Goal: Task Accomplishment & Management: Use online tool/utility

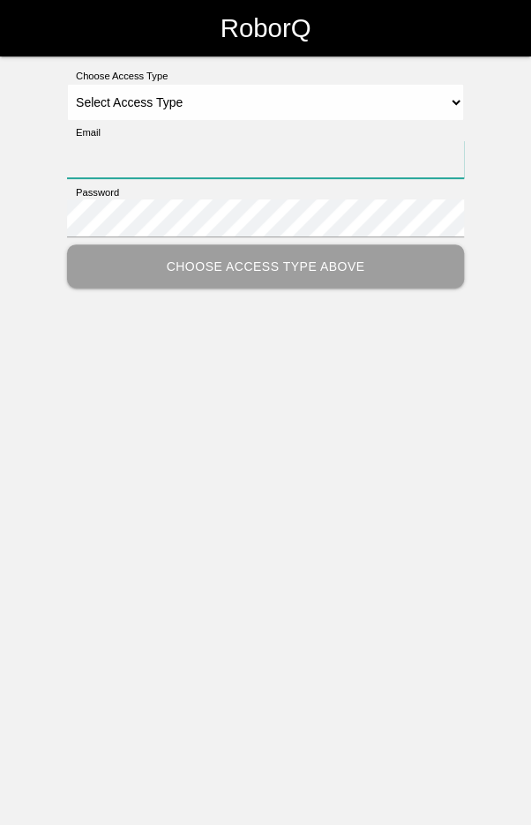
click at [176, 157] on input "Email" at bounding box center [265, 159] width 397 height 38
type input "[EMAIL_ADDRESS][DOMAIN_NAME]"
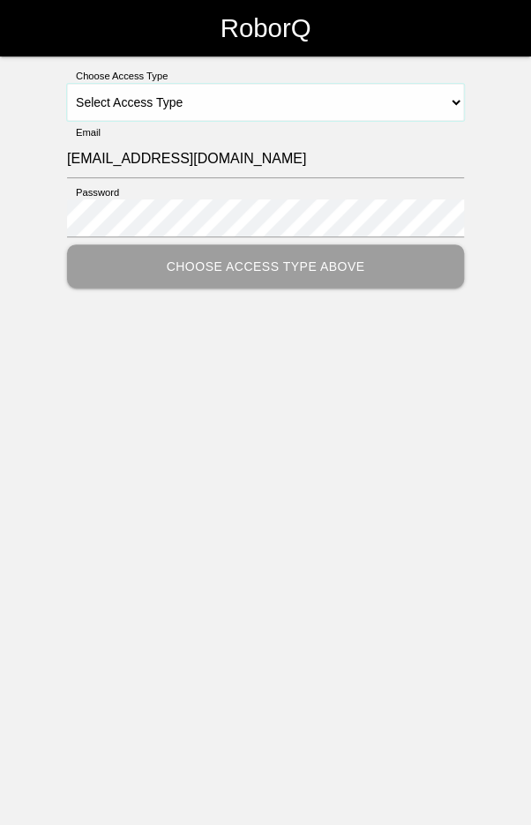
click at [204, 114] on select "Select Access Type Admin Customer Supervisor Worker" at bounding box center [265, 102] width 397 height 37
select select "Worker"
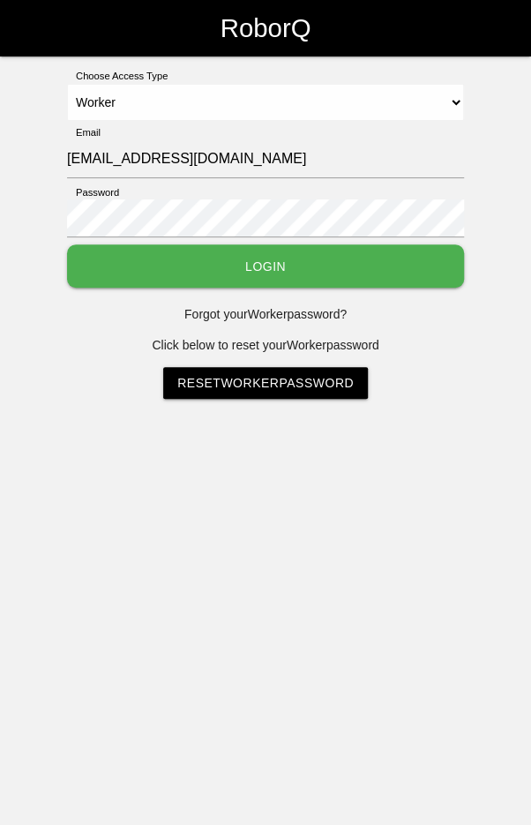
click at [237, 271] on button "Login" at bounding box center [265, 266] width 397 height 43
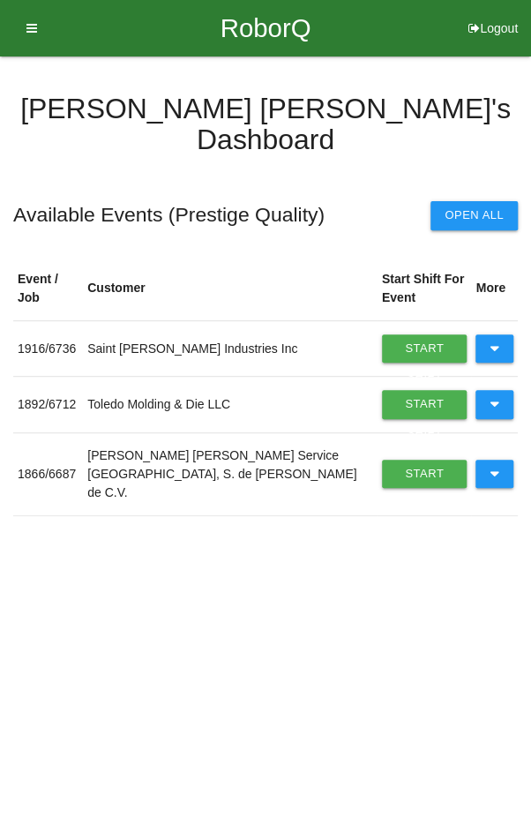
click at [486, 460] on button at bounding box center [495, 474] width 38 height 28
click at [405, 460] on link "Start Shift" at bounding box center [425, 474] width 86 height 28
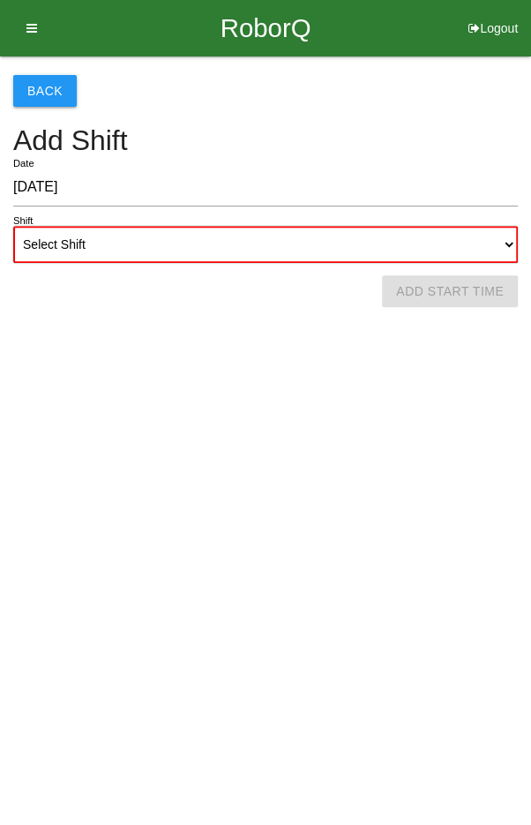
click at [296, 262] on select "Select Shift 1st Shift 2nd Shift 3rd Shift 4th Shift" at bounding box center [265, 244] width 505 height 37
select select "2"
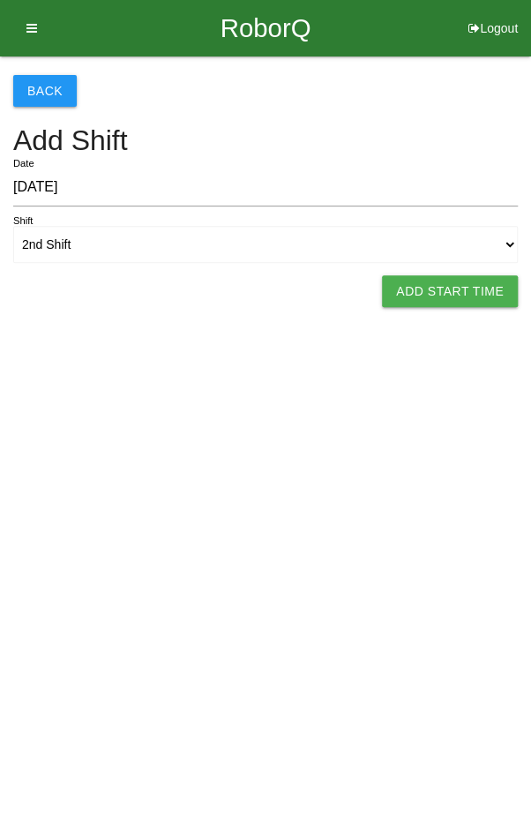
click at [433, 296] on button "Add Start Time" at bounding box center [450, 291] width 136 height 32
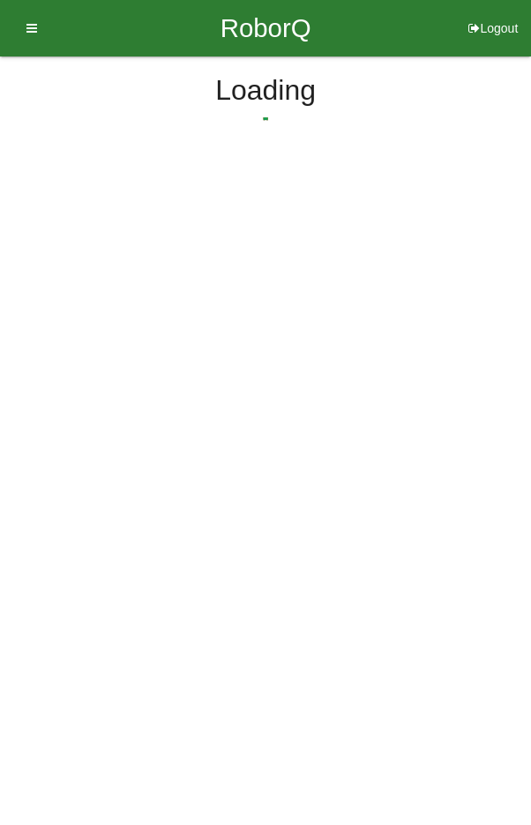
select select "2"
select select "5"
select select "2"
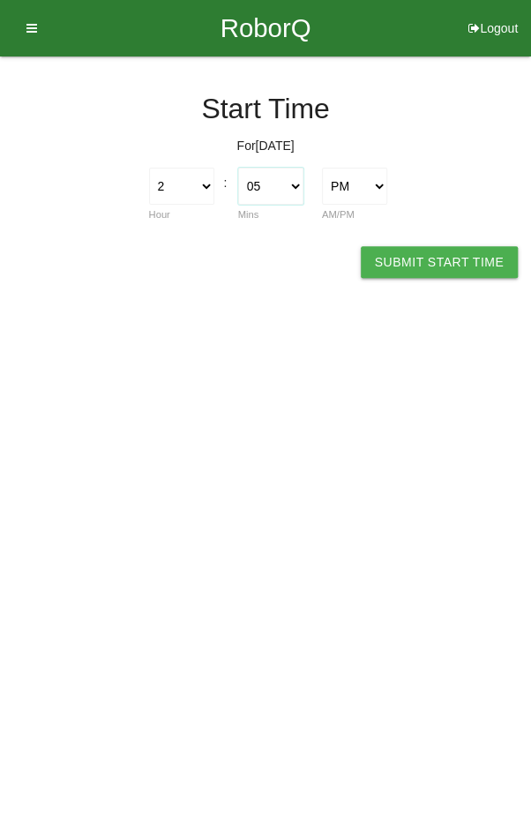
click at [275, 202] on select "00 01 02 03 04 05 06 07 08 09 10 11 12 13 14 15 16 17 18 19 20 21 22 23 24 25 2…" at bounding box center [270, 186] width 65 height 37
select select "0"
click at [420, 267] on button "Submit Start Time" at bounding box center [439, 262] width 157 height 32
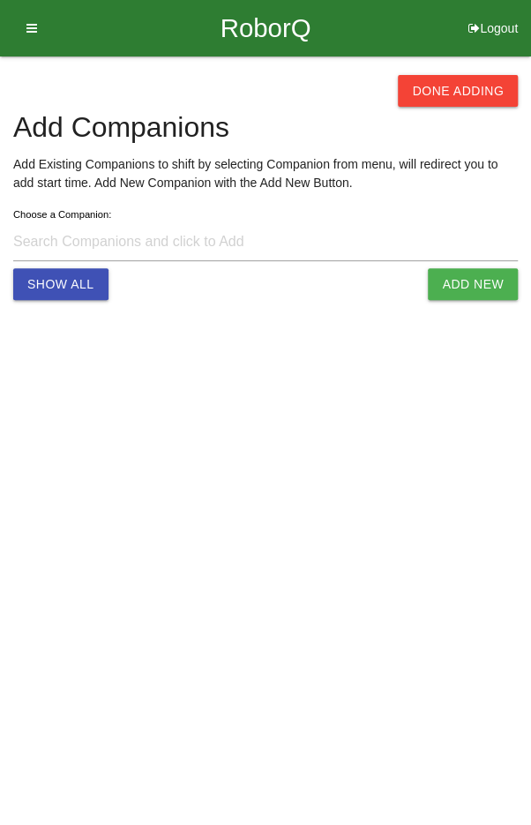
click at [449, 94] on button "Done Adding" at bounding box center [458, 91] width 120 height 32
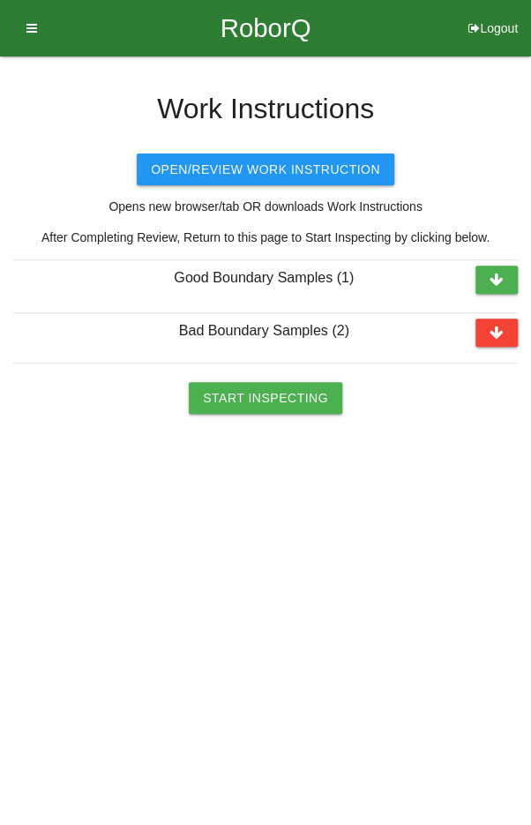
click at [266, 400] on button "Start Inspecting" at bounding box center [266, 398] width 154 height 32
